Goal: Transaction & Acquisition: Purchase product/service

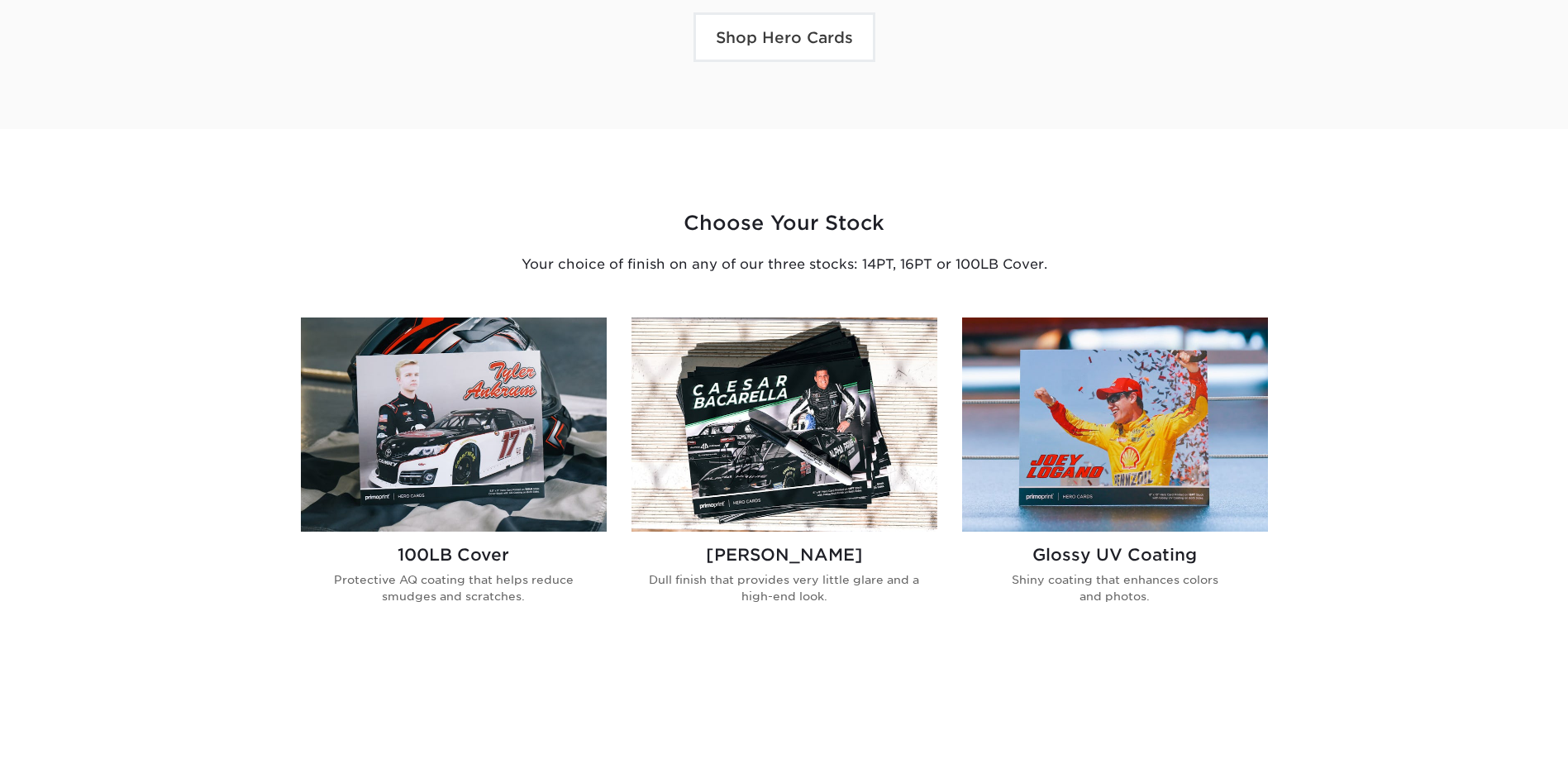
scroll to position [827, 0]
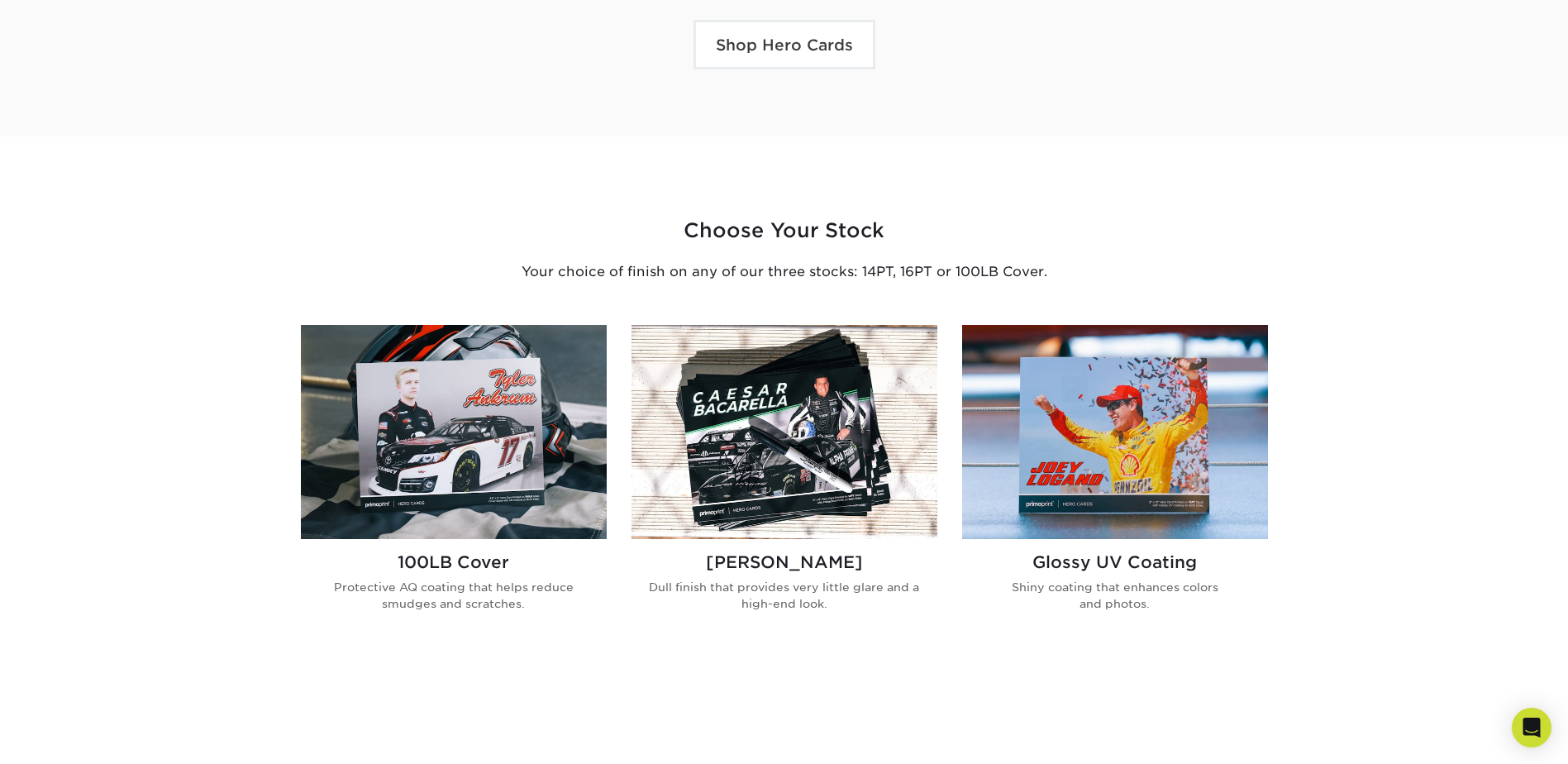
click at [753, 521] on img at bounding box center [785, 431] width 306 height 214
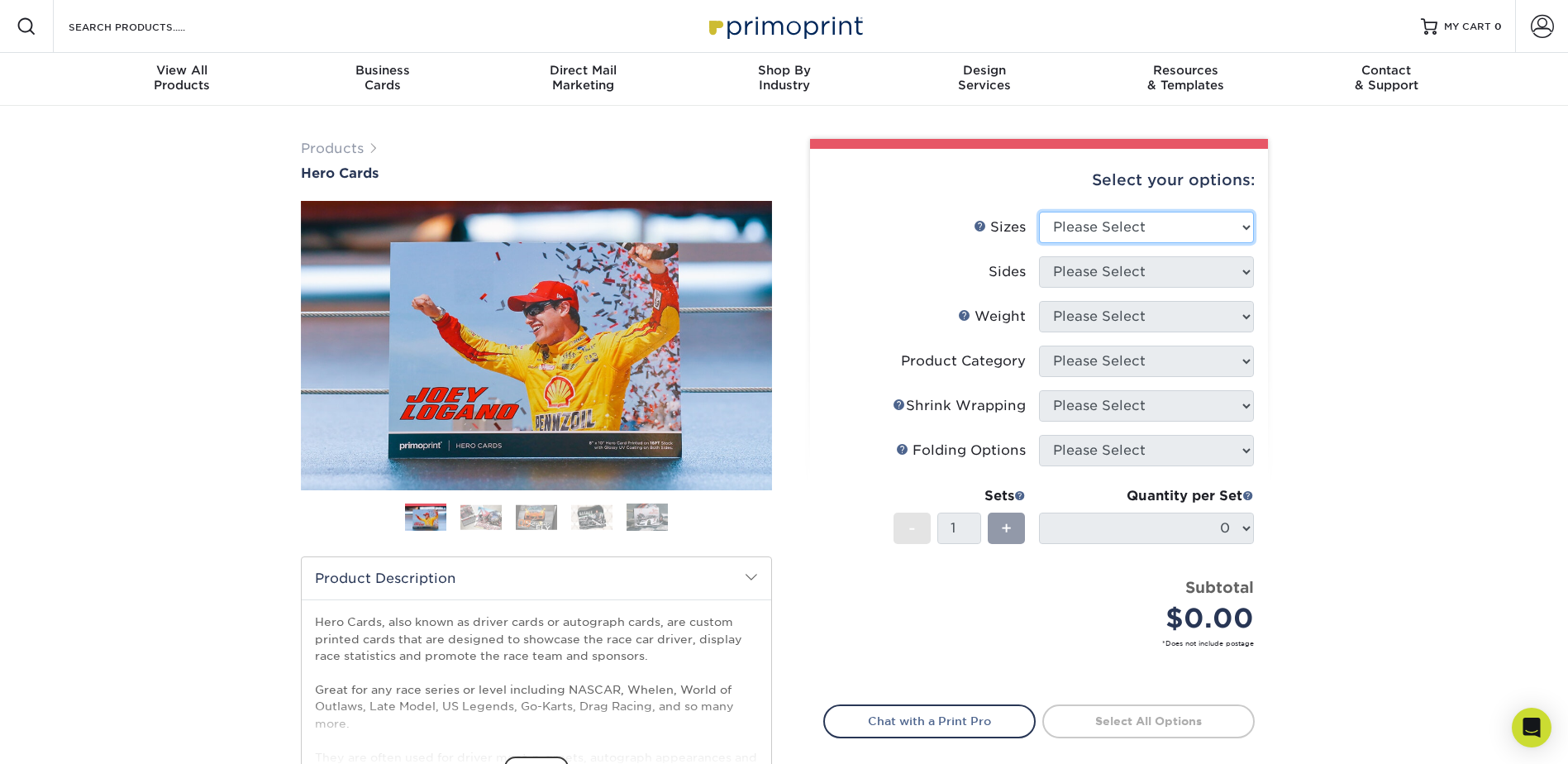
click at [1091, 226] on select "Please Select 1.5" x 7" 4" x 6" 5" x 7" 6" x 8" 6" x 8.5" 6" x 9" 7" x 8.5" 7.5…" at bounding box center [1146, 228] width 215 height 32
select select "4.00x6.00"
click at [1039, 212] on select "Please Select 1.5" x 7" 4" x 6" 5" x 7" 6" x 8" 6" x 8.5" 6" x 9" 7" x 8.5" 7.5…" at bounding box center [1146, 228] width 215 height 32
click at [1102, 273] on select "Please Select Print Both Sides Print Front Only" at bounding box center [1146, 272] width 215 height 32
select select "13abbda7-1d64-4f25-8bb2-c179b224825d"
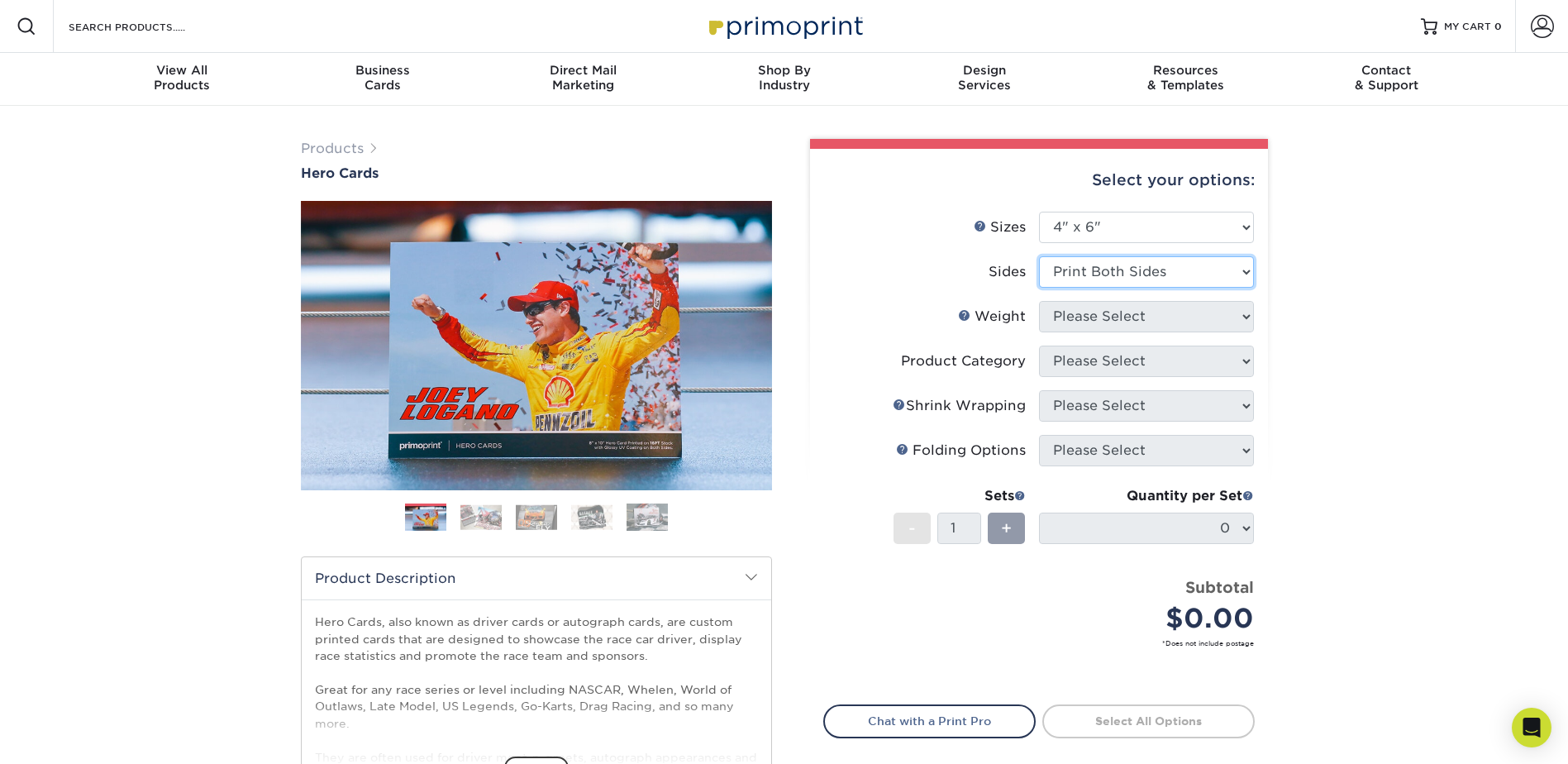
click at [1039, 256] on select "Please Select Print Both Sides Print Front Only" at bounding box center [1146, 272] width 215 height 32
click at [1100, 312] on select "Please Select 14PT 100LB 16PT" at bounding box center [1146, 317] width 215 height 32
select select "14PT"
click at [1039, 301] on select "Please Select 14PT 100LB 16PT" at bounding box center [1146, 317] width 215 height 32
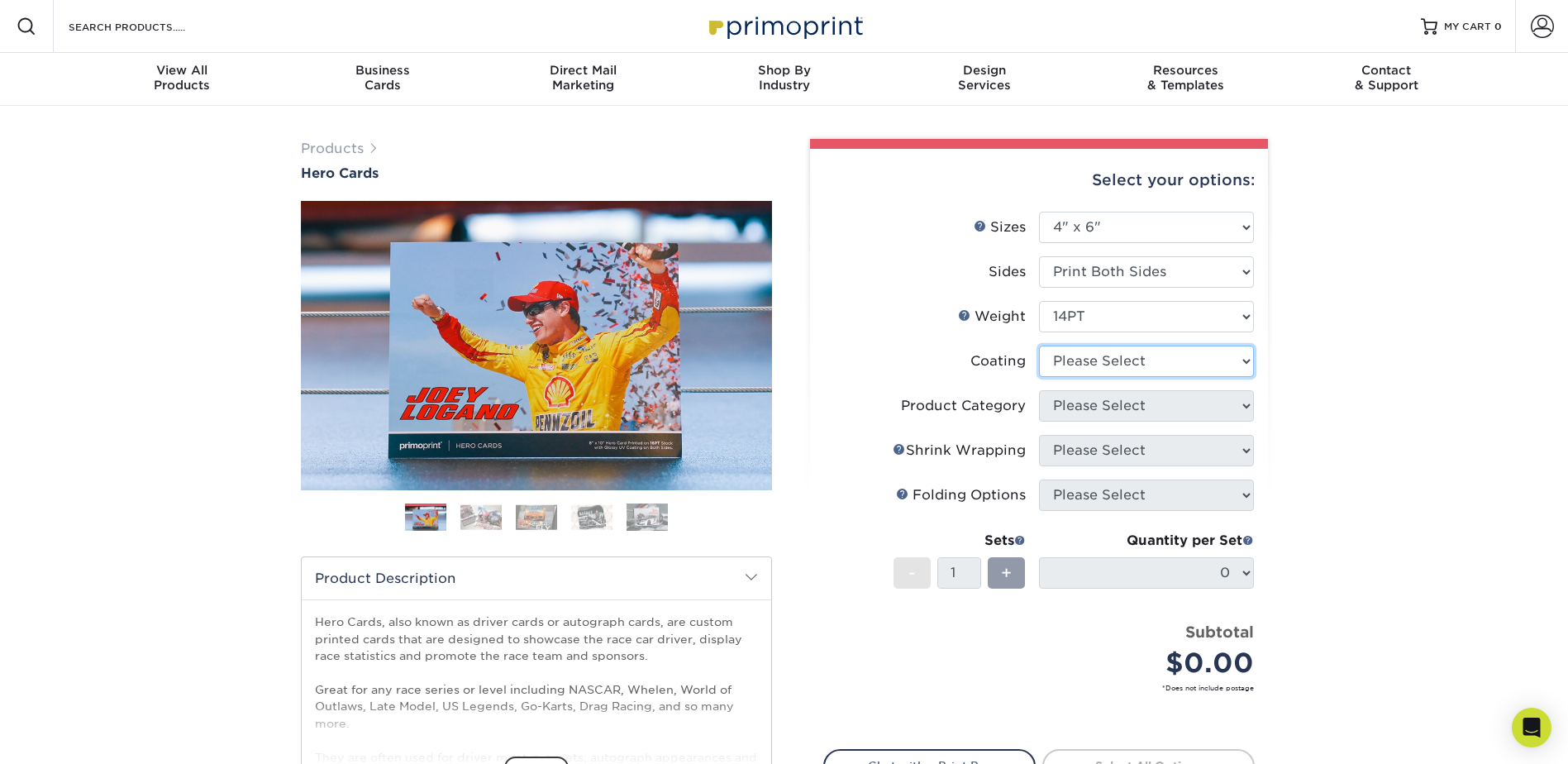
click at [1090, 353] on select at bounding box center [1146, 361] width 215 height 32
select select "121bb7b5-3b4d-429f-bd8d-bbf80e953313"
click at [1039, 346] on select at bounding box center [1146, 361] width 215 height 32
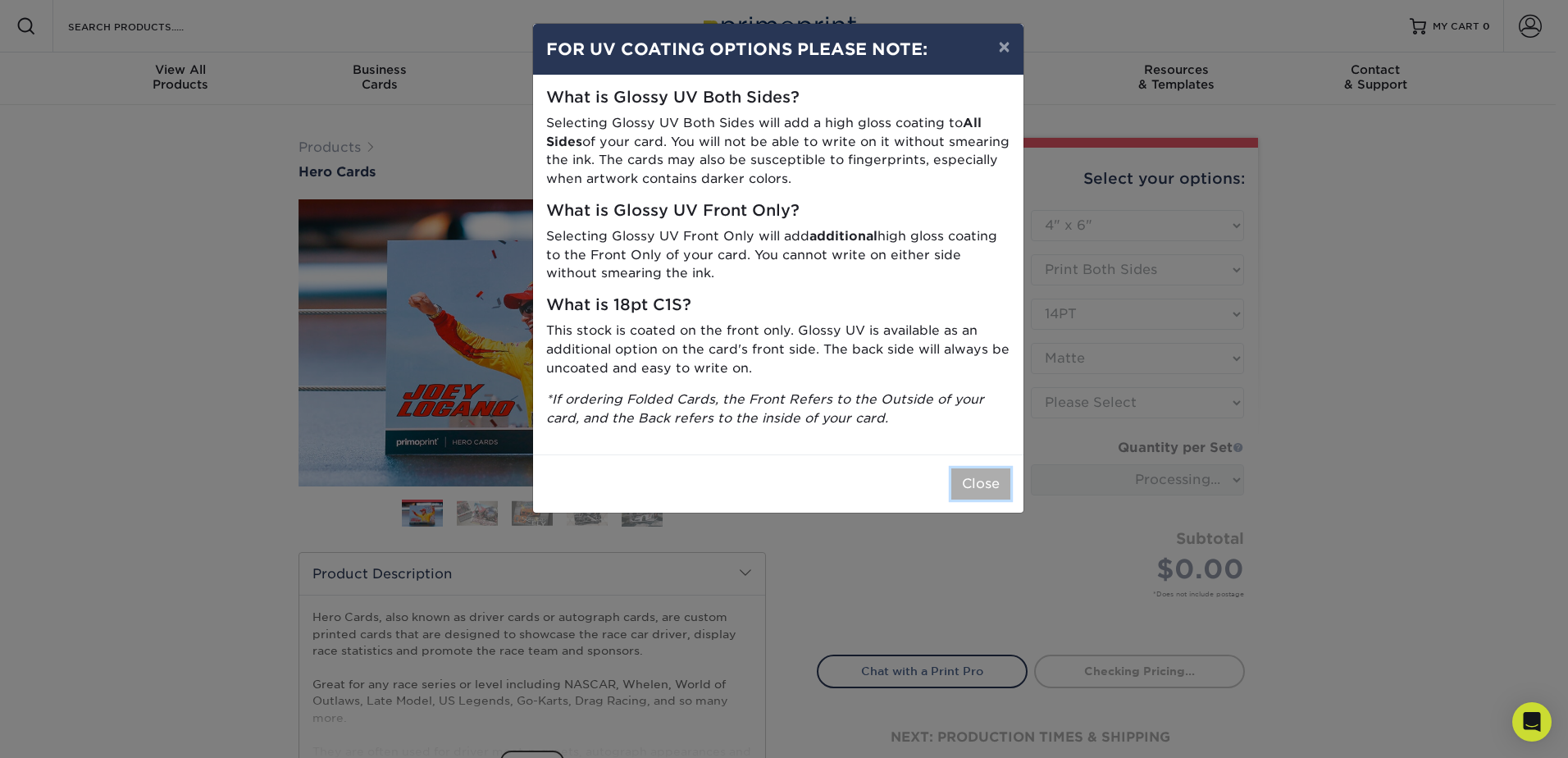
click at [987, 470] on button "Close" at bounding box center [981, 484] width 59 height 31
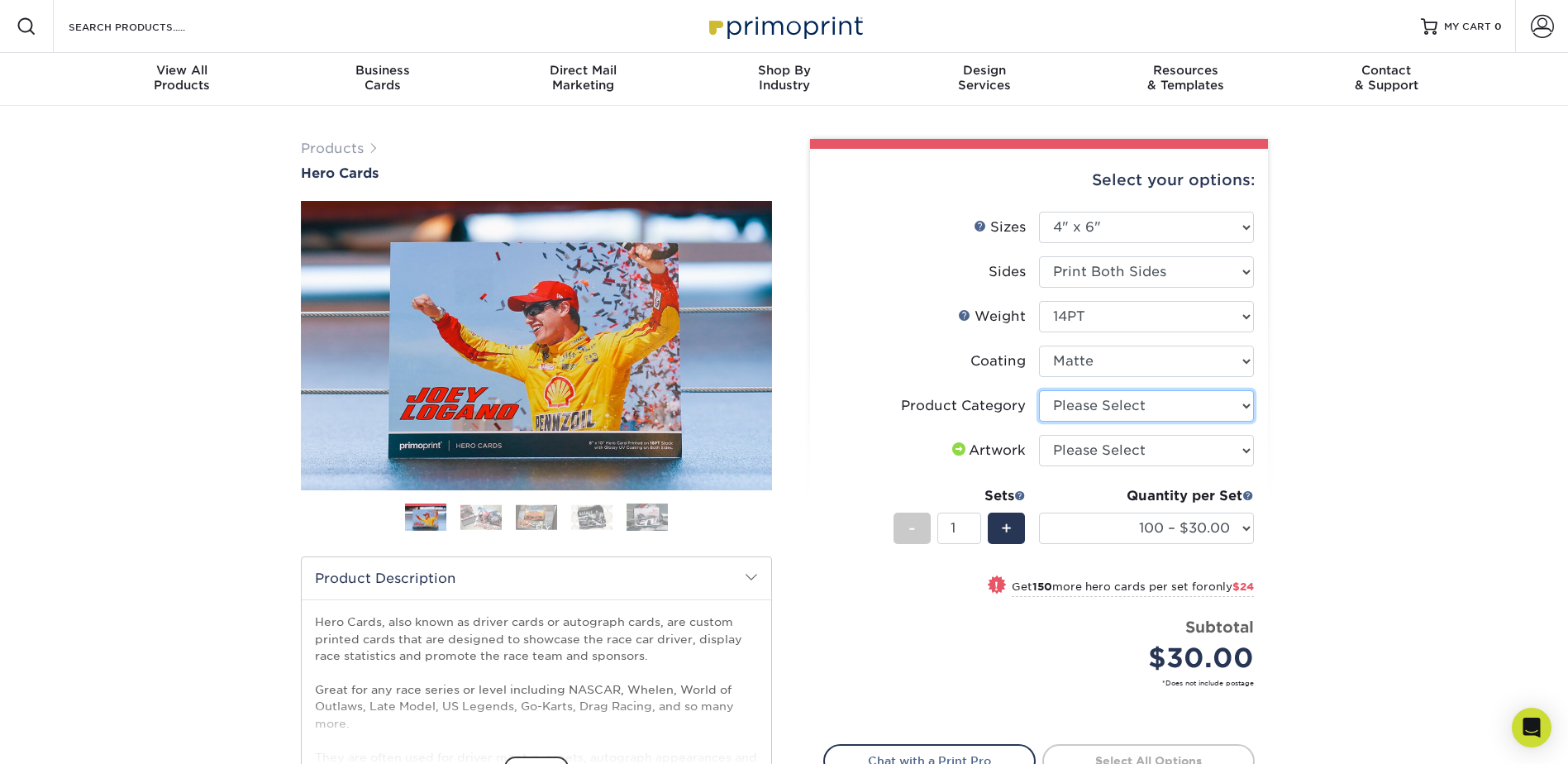
click at [1088, 411] on select "Please Select Postcards" at bounding box center [1146, 406] width 215 height 32
select select "9b7272e0-d6c8-4c3c-8e97-d3a1bcdab858"
click at [1039, 390] on select "Please Select Postcards" at bounding box center [1146, 406] width 215 height 32
click at [1088, 452] on select "Please Select I will upload files I need a design - $150" at bounding box center [1146, 451] width 215 height 32
select select "upload"
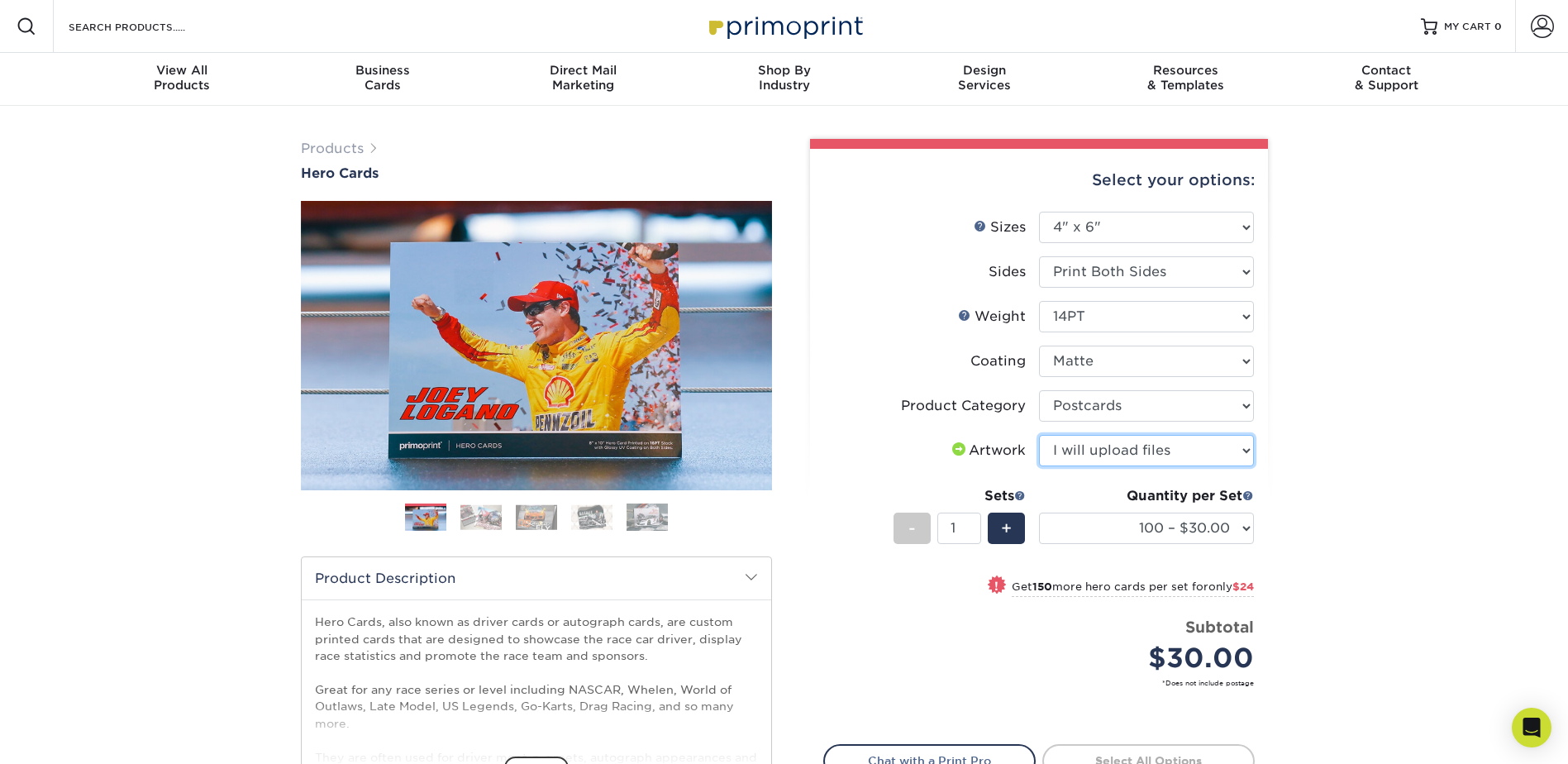
click at [1039, 435] on select "Please Select I will upload files I need a design - $150" at bounding box center [1146, 451] width 215 height 32
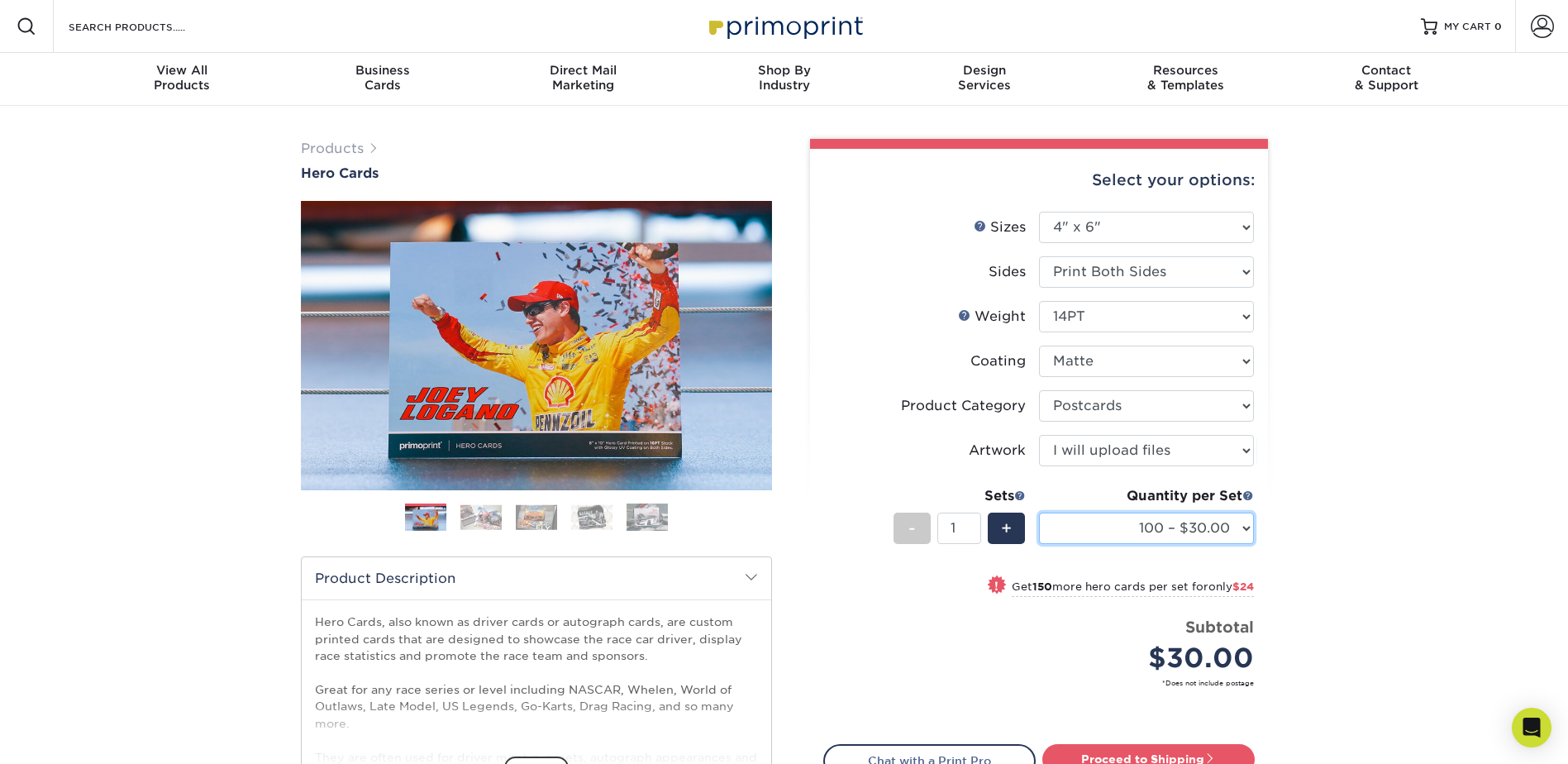
click at [1078, 531] on select "100 – $30.00 250 – $54.00 500 – $64.00 1000 – $73.00 2500 – $149.00 5000 – $222…" at bounding box center [1146, 529] width 215 height 32
click at [1039, 513] on select "100 – $30.00 250 – $54.00 500 – $64.00 1000 – $73.00 2500 – $149.00 5000 – $222…" at bounding box center [1146, 529] width 215 height 32
click at [1099, 522] on select "100 – $30.00 250 – $54.00 500 – $64.00 1000 – $73.00 2500 – $149.00 5000 – $222…" at bounding box center [1146, 529] width 215 height 32
click at [1039, 513] on select "100 – $30.00 250 – $54.00 500 – $64.00 1000 – $73.00 2500 – $149.00 5000 – $222…" at bounding box center [1146, 529] width 215 height 32
click at [1110, 530] on select "100 – $30.00 250 – $54.00 500 – $64.00 1000 – $73.00 2500 – $149.00 5000 – $222…" at bounding box center [1146, 529] width 215 height 32
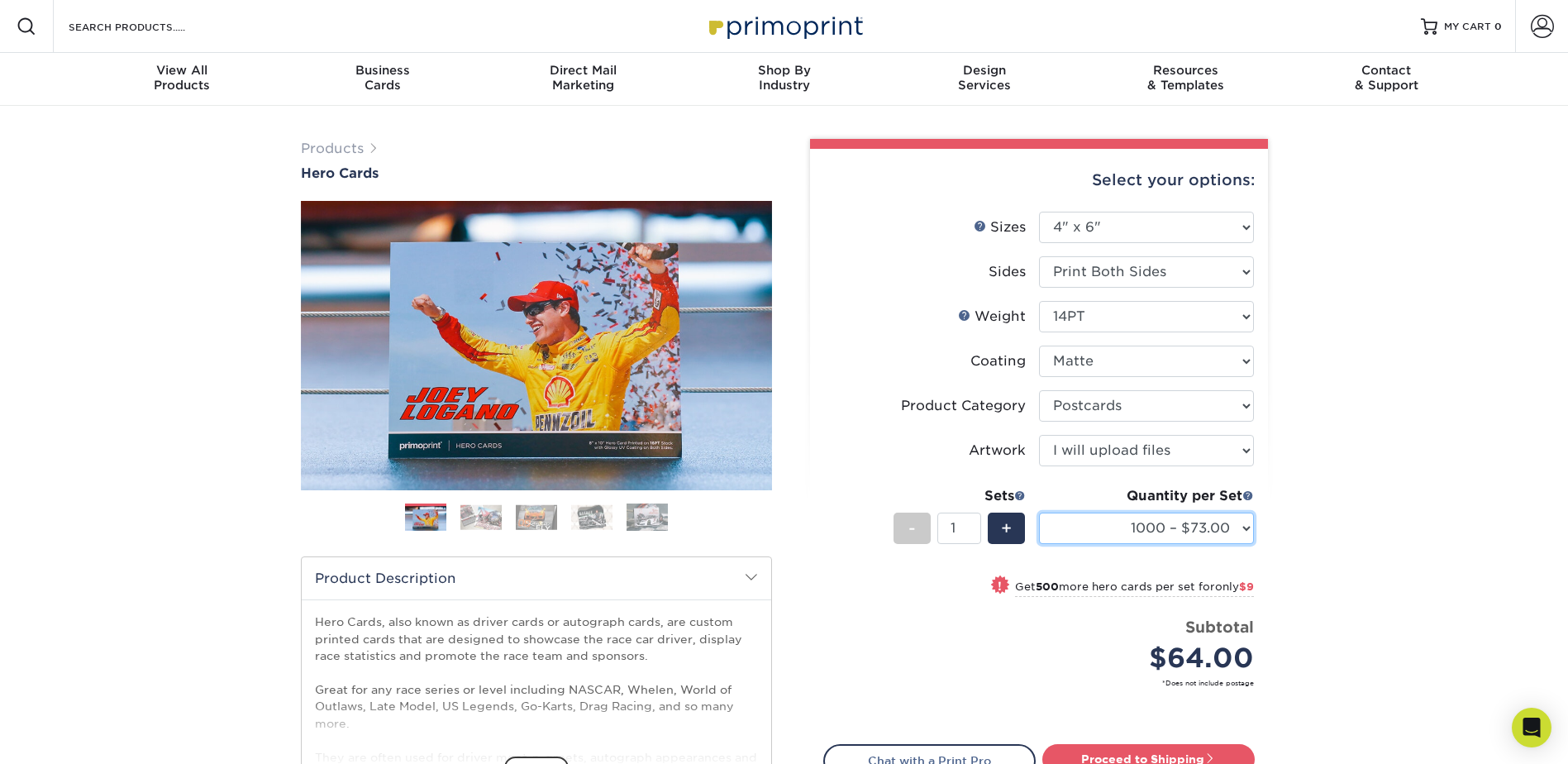
click at [1039, 513] on select "100 – $30.00 250 – $54.00 500 – $64.00 1000 – $73.00 2500 – $149.00 5000 – $222…" at bounding box center [1146, 529] width 215 height 32
click at [1091, 528] on select "100 – $30.00 250 – $54.00 500 – $64.00 1000 – $73.00 2500 – $149.00 5000 – $222…" at bounding box center [1146, 529] width 215 height 32
click at [1039, 513] on select "100 – $30.00 250 – $54.00 500 – $64.00 1000 – $73.00 2500 – $149.00 5000 – $222…" at bounding box center [1146, 529] width 215 height 32
click at [1157, 522] on select "100 – $30.00 250 – $54.00 500 – $64.00 1000 – $73.00 2500 – $149.00 5000 – $222…" at bounding box center [1146, 529] width 215 height 32
click at [1039, 513] on select "100 – $30.00 250 – $54.00 500 – $64.00 1000 – $73.00 2500 – $149.00 5000 – $222…" at bounding box center [1146, 529] width 215 height 32
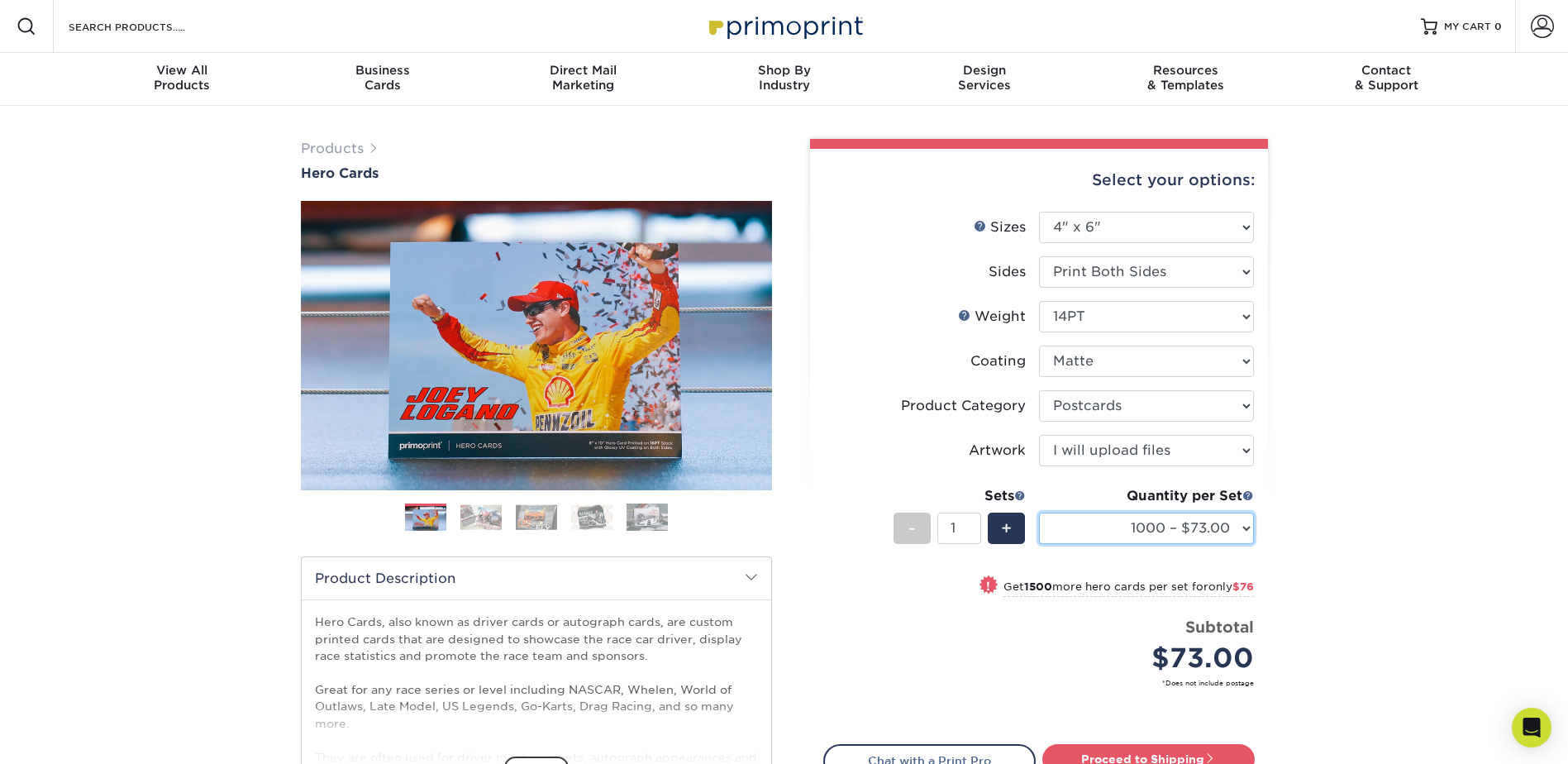
click at [1127, 519] on select "100 – $30.00 250 – $54.00 500 – $64.00 1000 – $73.00 2500 – $149.00 5000 – $222…" at bounding box center [1146, 529] width 215 height 32
select select "500 – $64.00"
click at [1039, 513] on select "100 – $30.00 250 – $54.00 500 – $64.00 1000 – $73.00 2500 – $149.00 5000 – $222…" at bounding box center [1146, 529] width 215 height 32
click at [757, 339] on link "Next" at bounding box center [747, 346] width 33 height 33
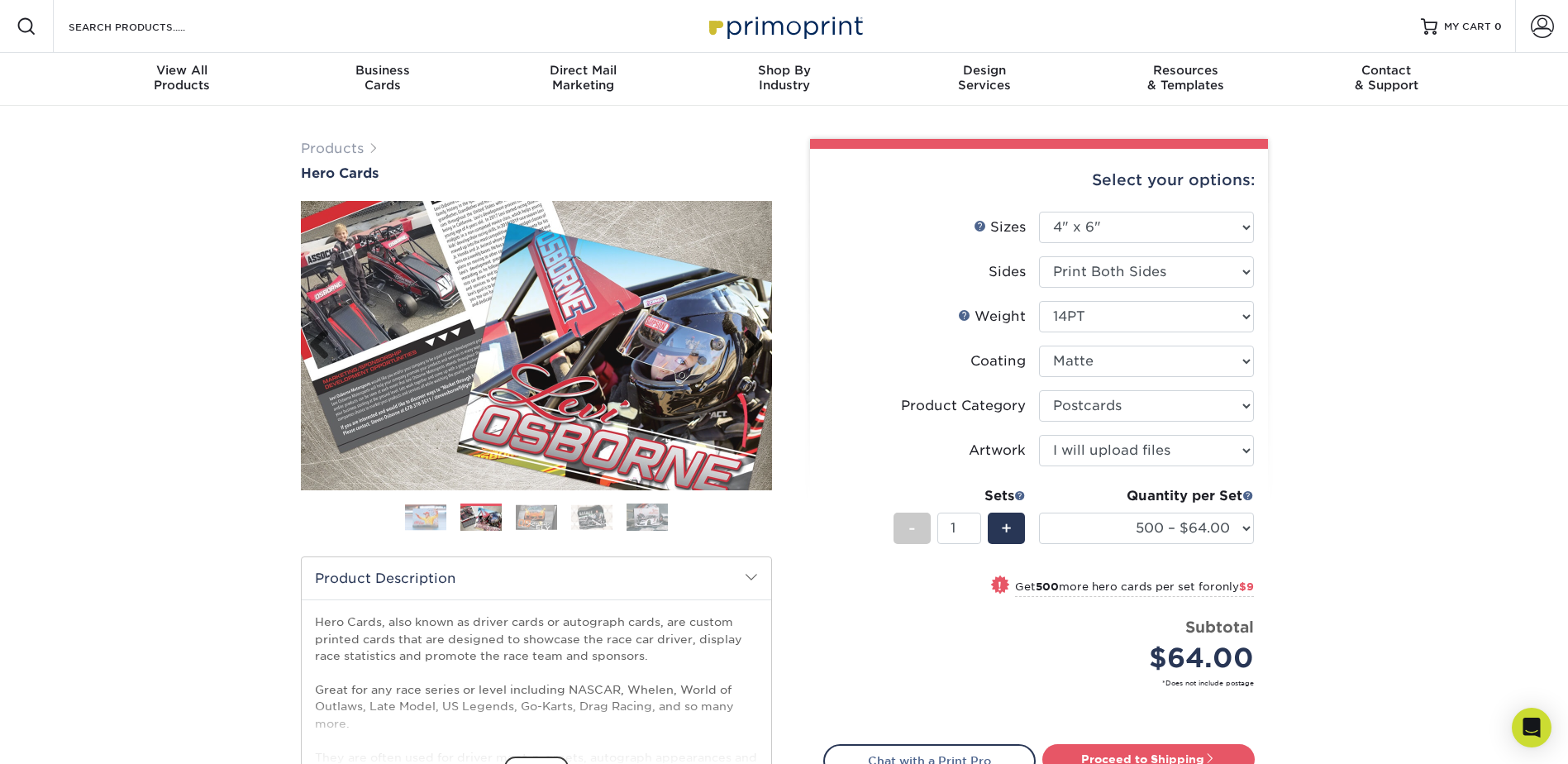
click at [757, 339] on link "Next" at bounding box center [747, 346] width 33 height 33
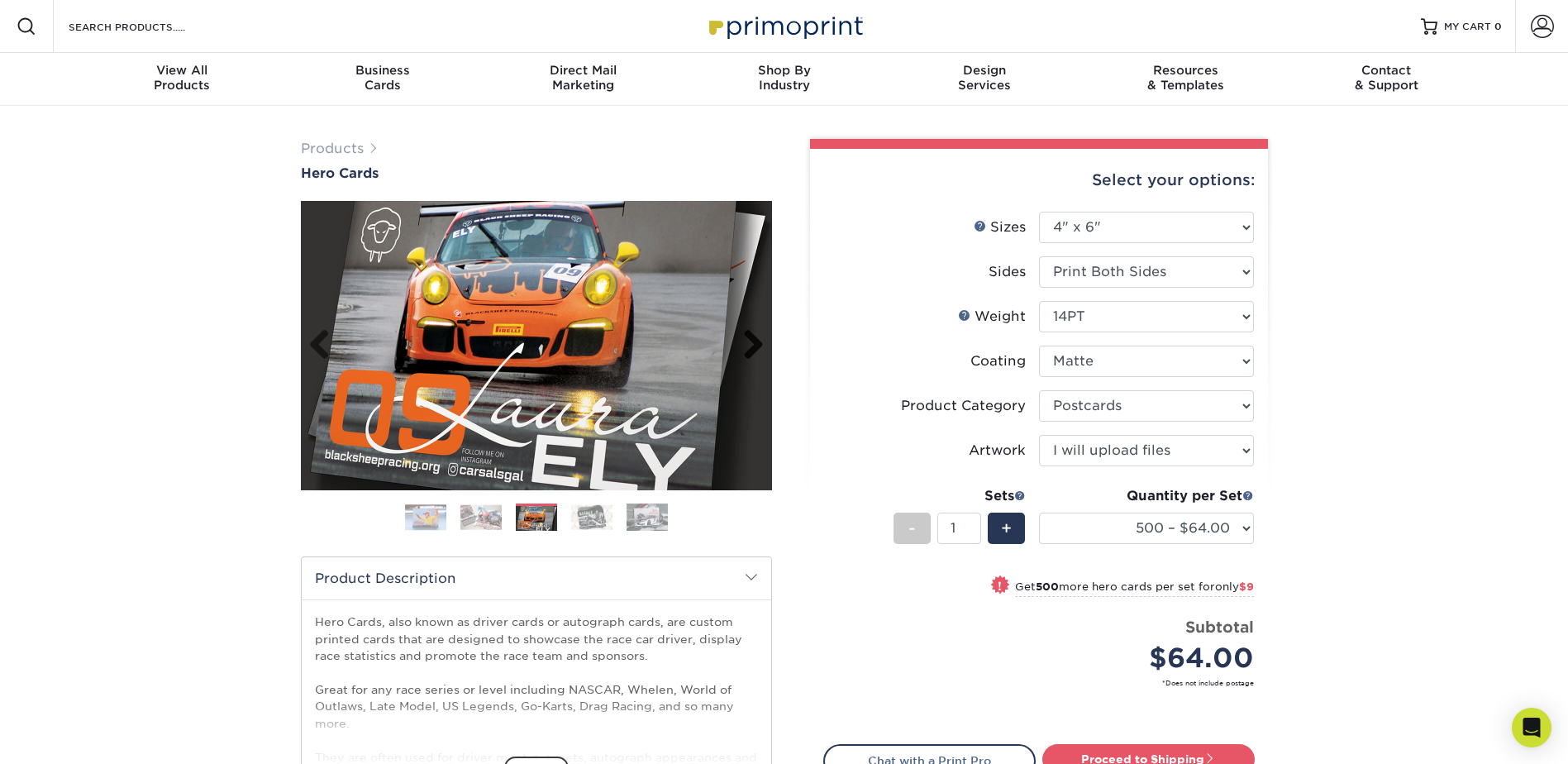
click at [757, 339] on link "Next" at bounding box center [747, 346] width 33 height 33
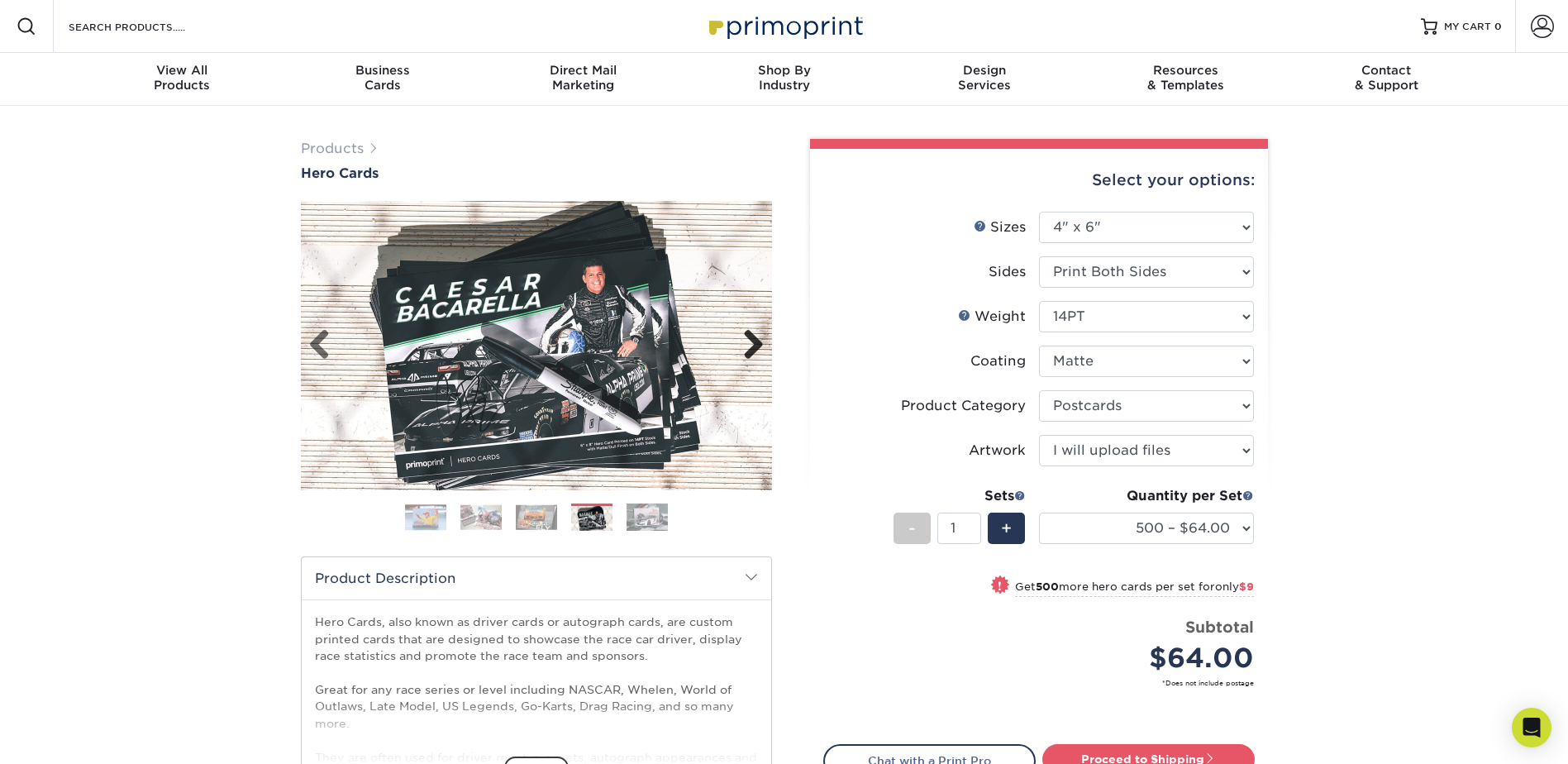
click at [757, 339] on link "Next" at bounding box center [747, 346] width 33 height 33
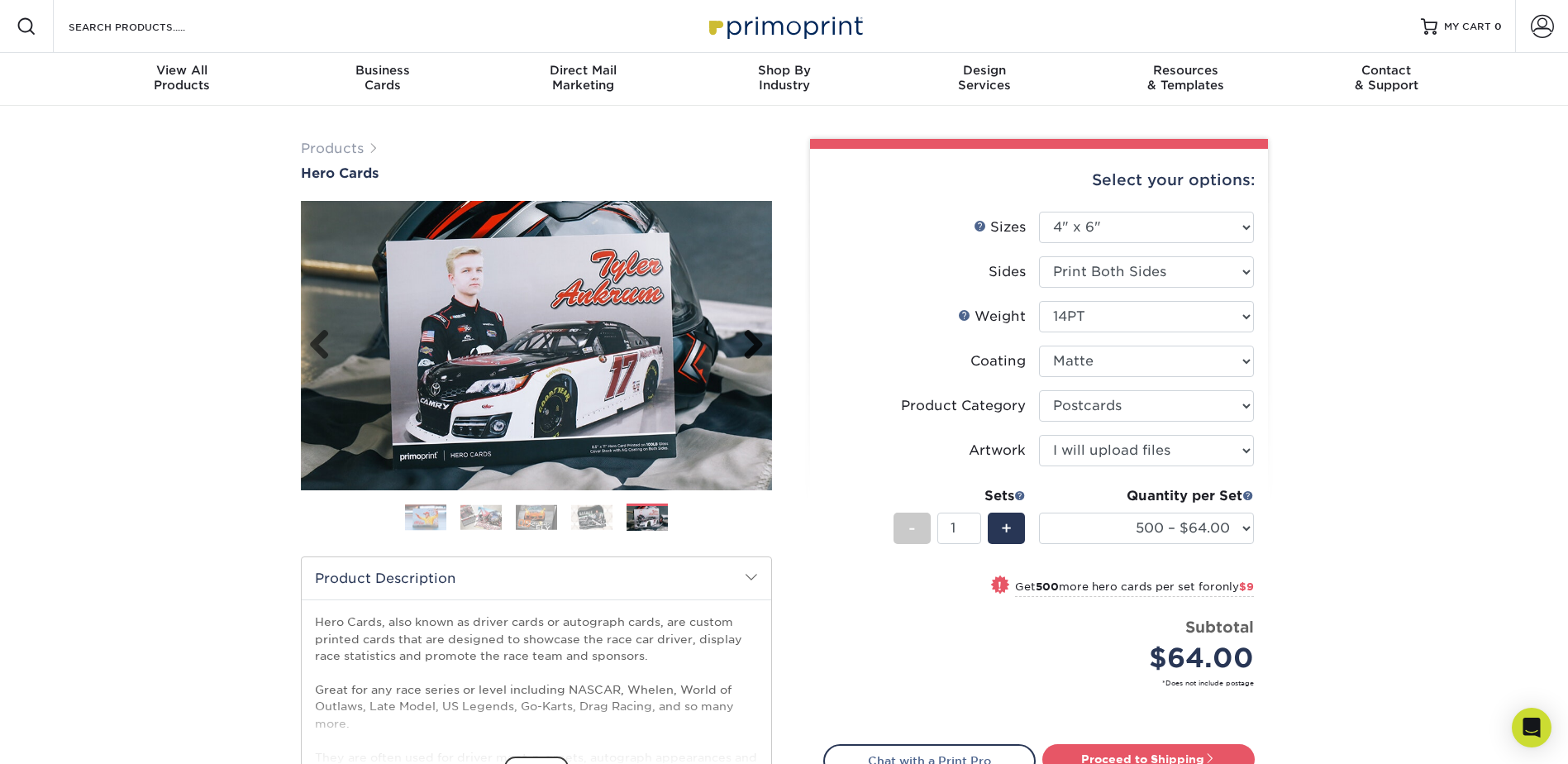
click at [757, 339] on link "Next" at bounding box center [747, 346] width 33 height 33
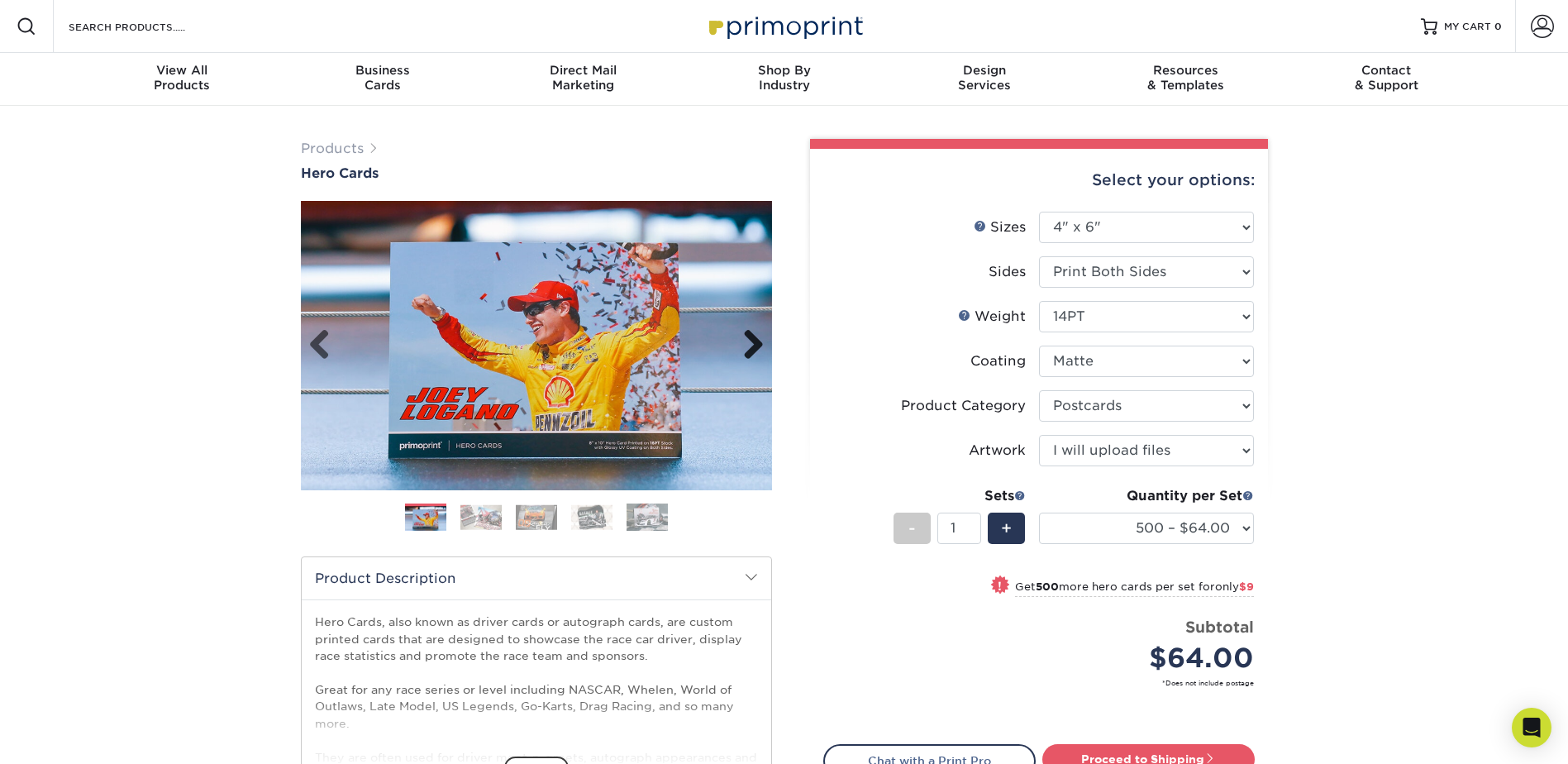
click at [757, 339] on link "Next" at bounding box center [747, 346] width 33 height 33
